Goal: Task Accomplishment & Management: Use online tool/utility

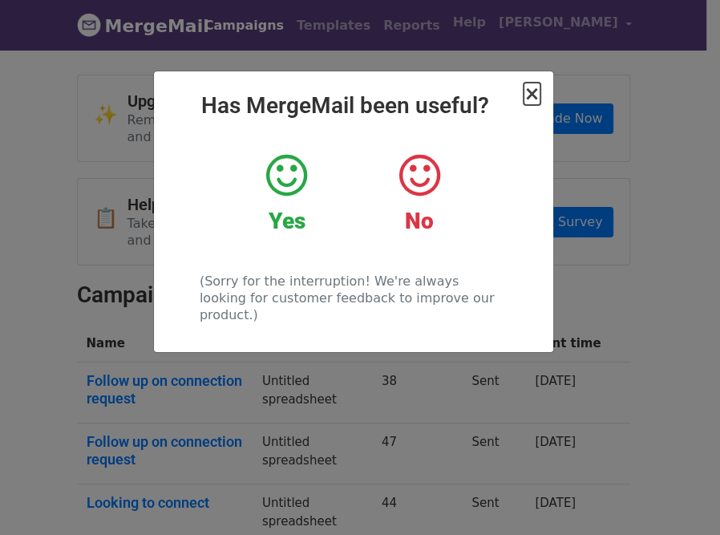
click at [531, 98] on span "×" at bounding box center [532, 94] width 16 height 22
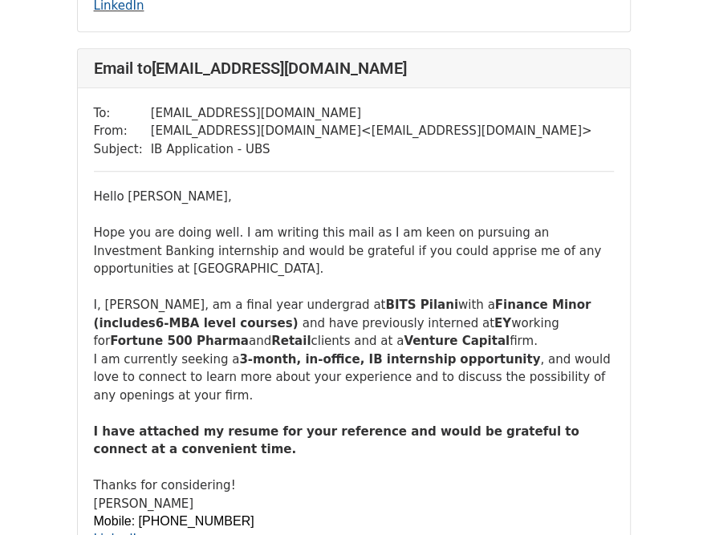
scroll to position [598, 0]
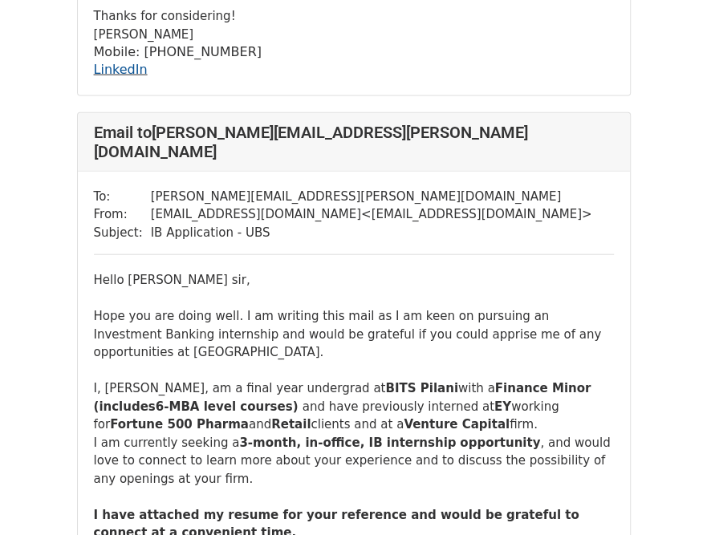
scroll to position [1590, 0]
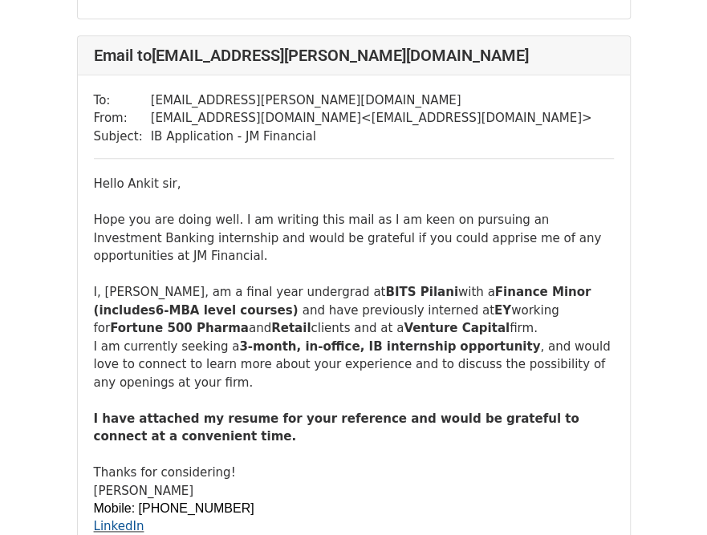
scroll to position [611, 0]
